Goal: Find contact information

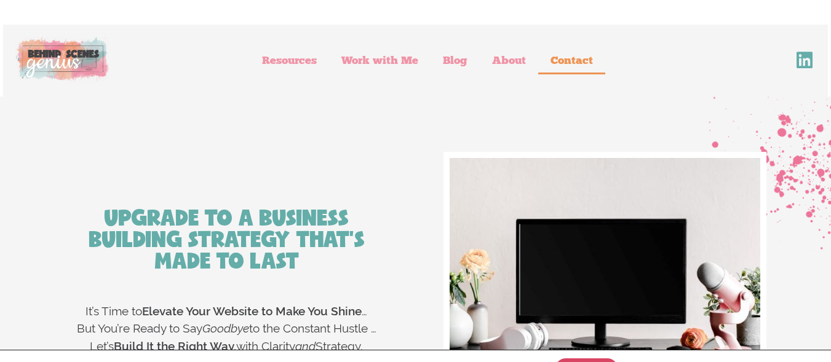
click at [566, 57] on link "Contact" at bounding box center [571, 60] width 67 height 28
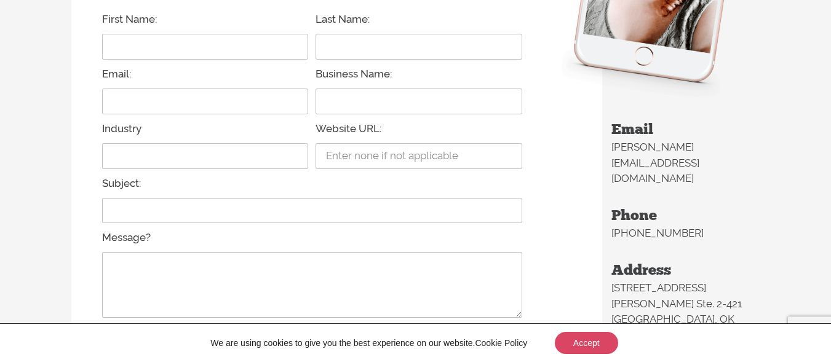
scroll to position [387, 0]
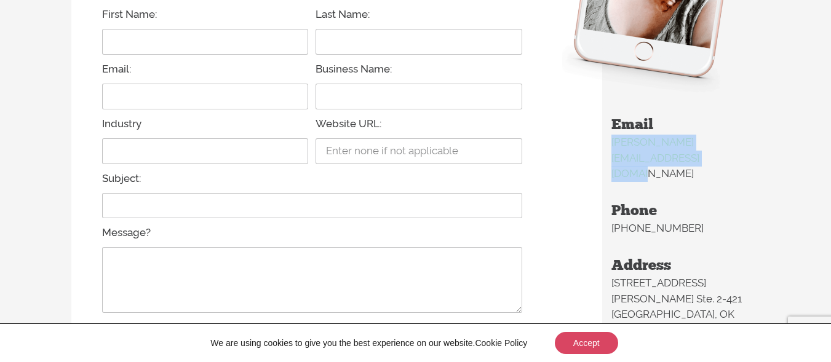
drag, startPoint x: 609, startPoint y: 147, endPoint x: 809, endPoint y: 141, distance: 200.6
click at [809, 141] on div "Did We Just Become Inbox BFFs? Get In Touch With Me… It’s Easier Than Burning a…" at bounding box center [415, 136] width 831 height 852
copy p "Danielle@Behindthescenesgenius.com"
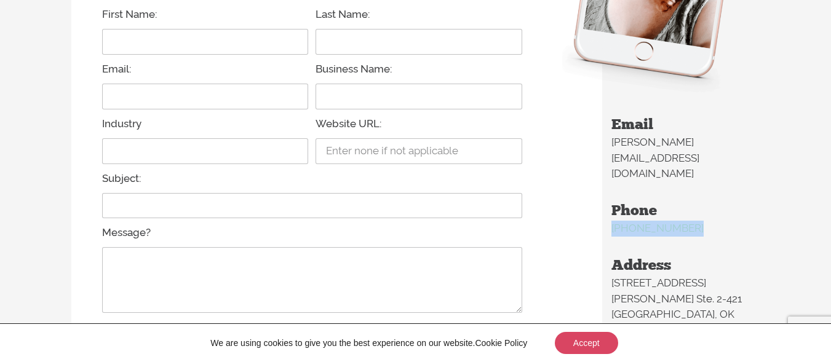
drag, startPoint x: 612, startPoint y: 203, endPoint x: 696, endPoint y: 189, distance: 85.3
click at [696, 221] on p "(918) 367-8029" at bounding box center [685, 229] width 149 height 16
copy p "(918) 367-8029"
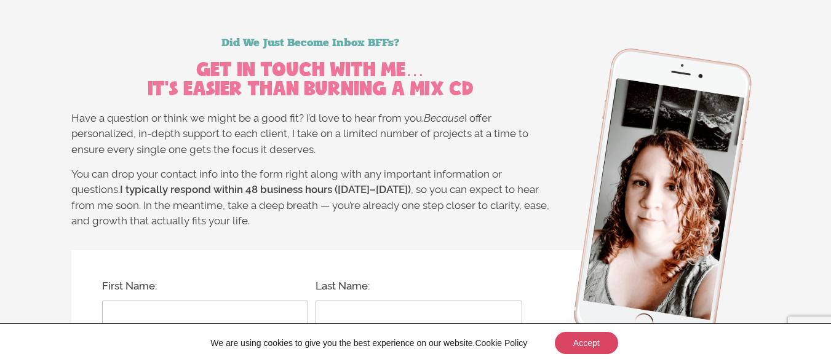
scroll to position [10, 0]
